Goal: Task Accomplishment & Management: Use online tool/utility

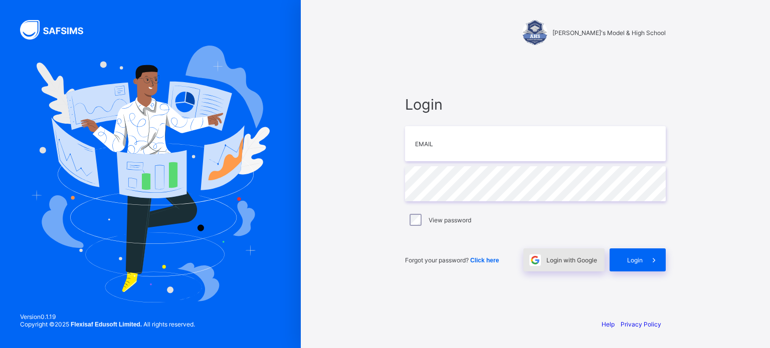
click at [561, 265] on div "Login with Google" at bounding box center [563, 260] width 81 height 23
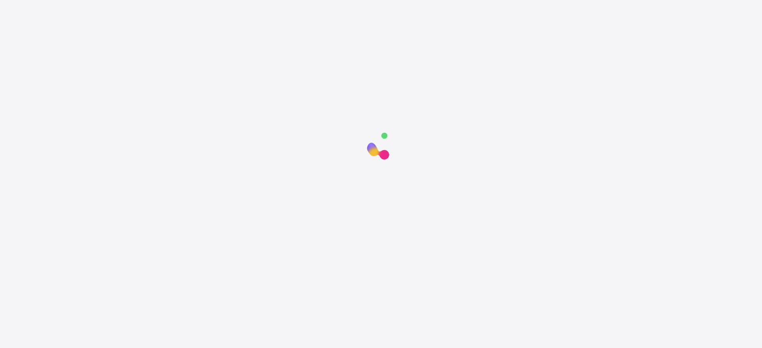
drag, startPoint x: 748, startPoint y: 140, endPoint x: 747, endPoint y: 149, distance: 9.6
click at [750, 149] on div at bounding box center [381, 299] width 762 height 348
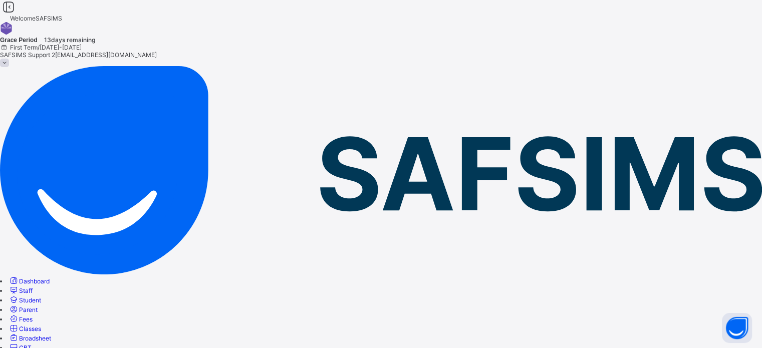
click at [33, 287] on link "Staff" at bounding box center [21, 291] width 24 height 8
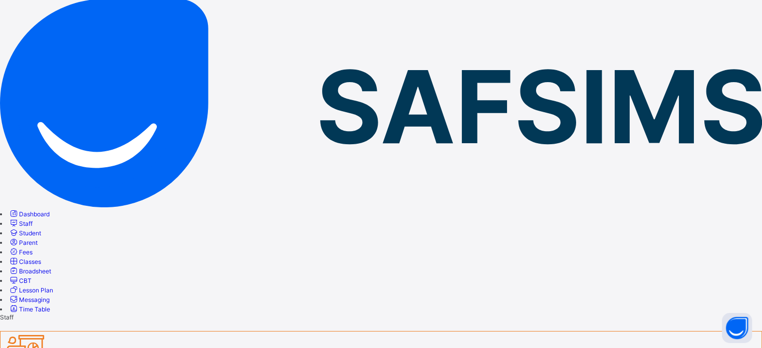
scroll to position [93, 0]
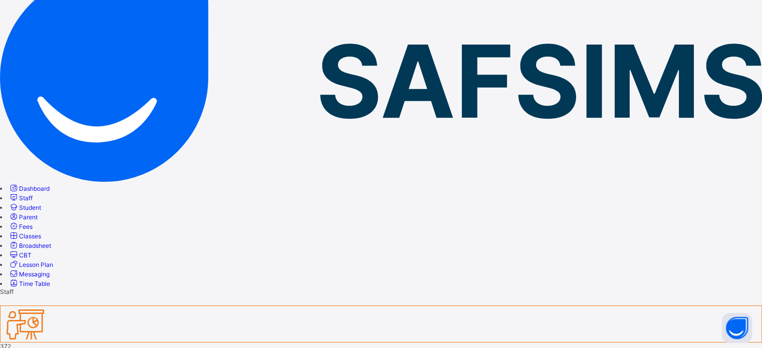
type input "******"
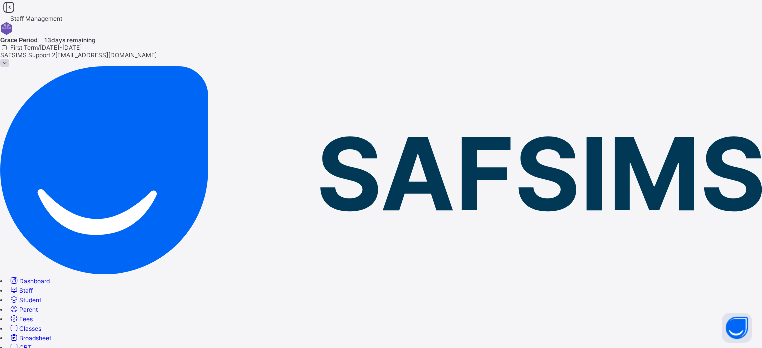
click at [33, 316] on span "Fees" at bounding box center [26, 320] width 14 height 8
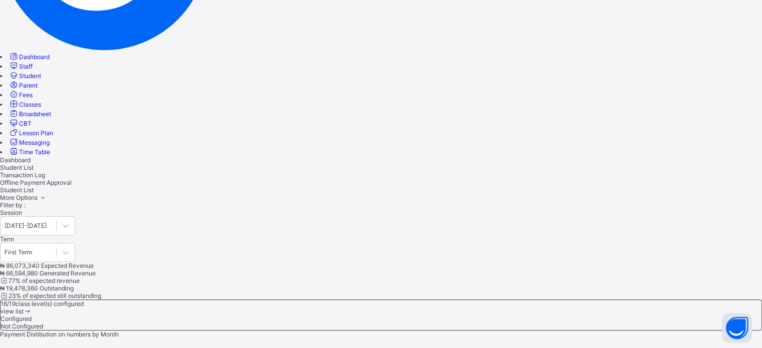
scroll to position [251, 0]
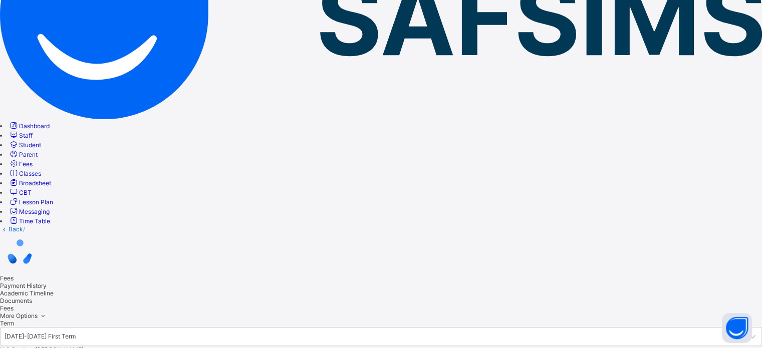
scroll to position [97, 0]
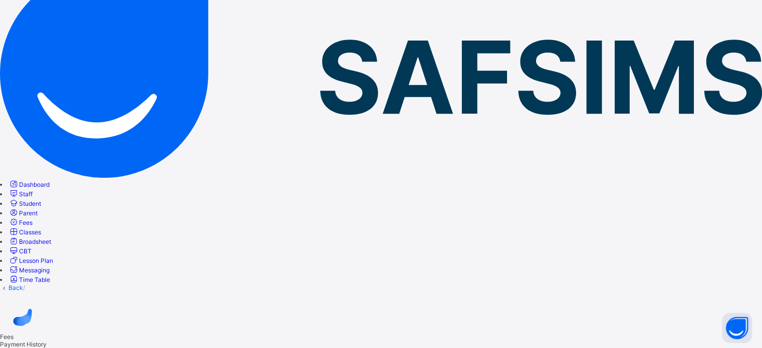
click at [47, 341] on span "Payment History" at bounding box center [23, 345] width 47 height 8
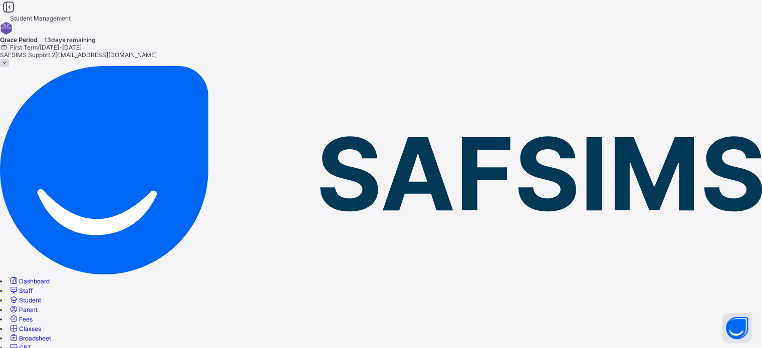
click at [33, 287] on span "Staff" at bounding box center [26, 291] width 14 height 8
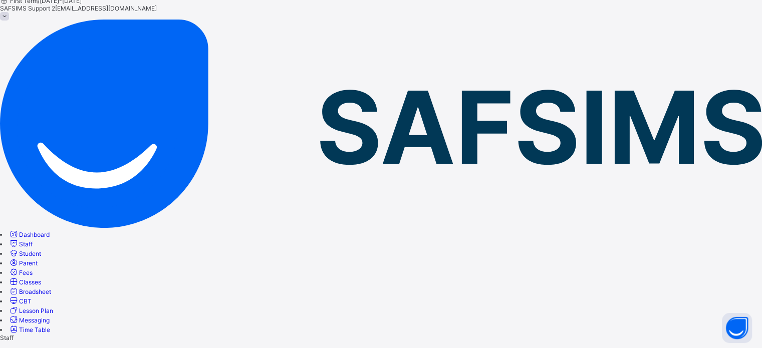
scroll to position [103, 0]
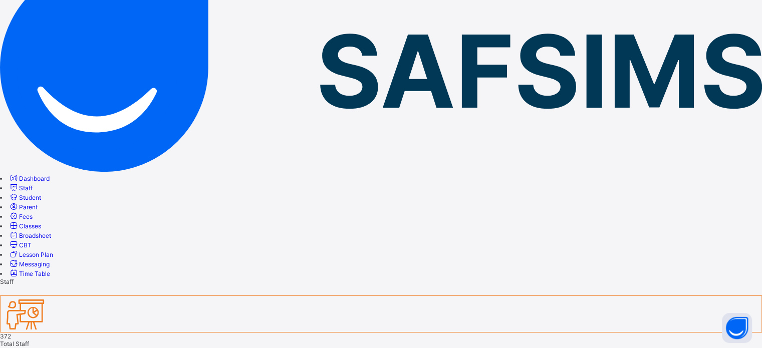
type input "******"
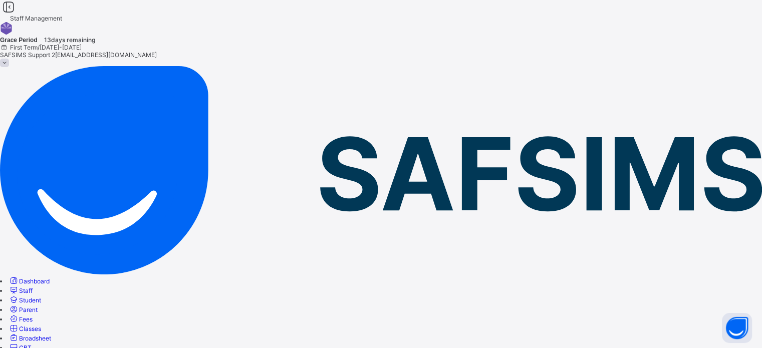
drag, startPoint x: 46, startPoint y: 121, endPoint x: 116, endPoint y: 120, distance: 70.2
click at [38, 306] on span "Parent" at bounding box center [28, 310] width 19 height 8
click at [33, 316] on link "Fees" at bounding box center [21, 320] width 24 height 8
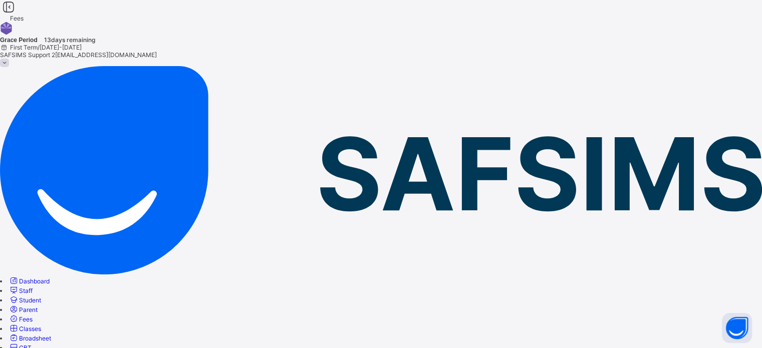
scroll to position [50, 0]
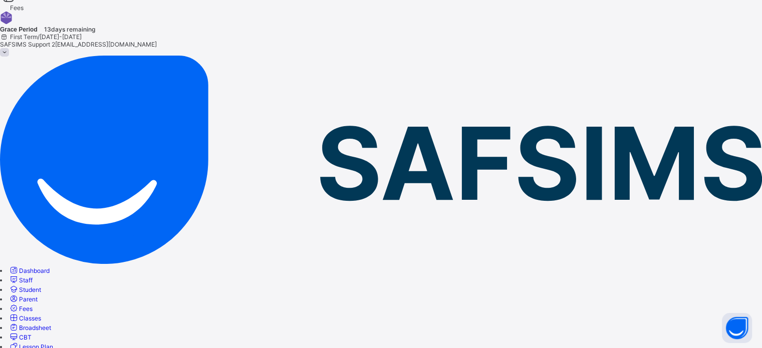
scroll to position [6, 0]
